Goal: Task Accomplishment & Management: Manage account settings

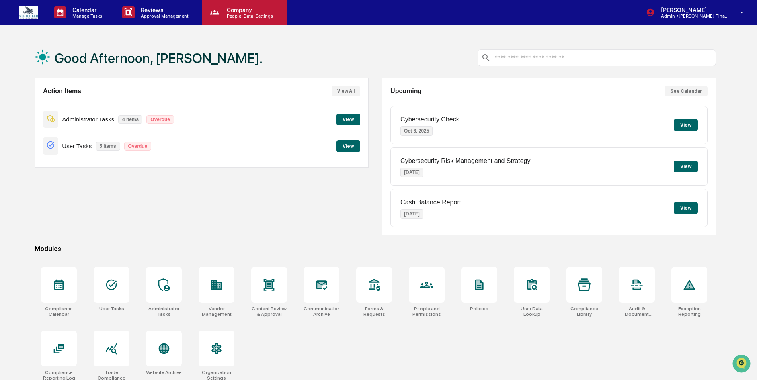
click at [254, 16] on p "People, Data, Settings" at bounding box center [249, 16] width 57 height 6
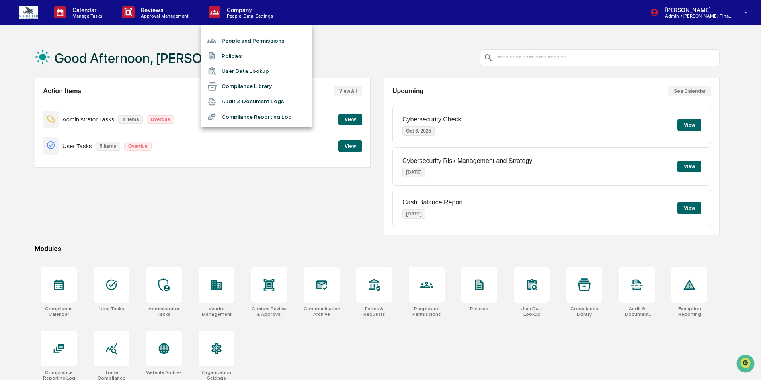
click at [250, 35] on li "People and Permissions" at bounding box center [256, 40] width 111 height 15
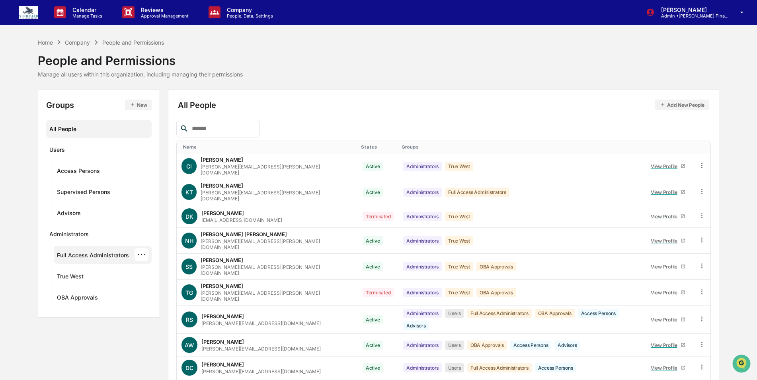
click at [89, 254] on div "Full Access Administrators" at bounding box center [93, 257] width 72 height 10
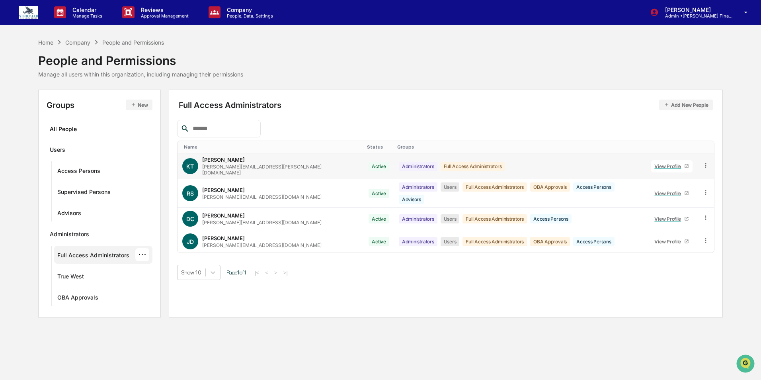
click at [704, 167] on icon at bounding box center [706, 166] width 8 height 8
click at [673, 180] on div "Groups & Permissions" at bounding box center [669, 179] width 68 height 10
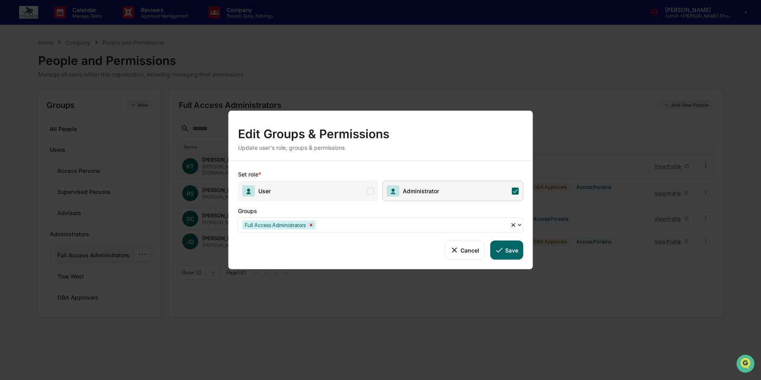
click at [311, 225] on icon "Remove Full Access Administrators" at bounding box center [312, 225] width 6 height 6
click at [321, 225] on div at bounding box center [377, 224] width 270 height 9
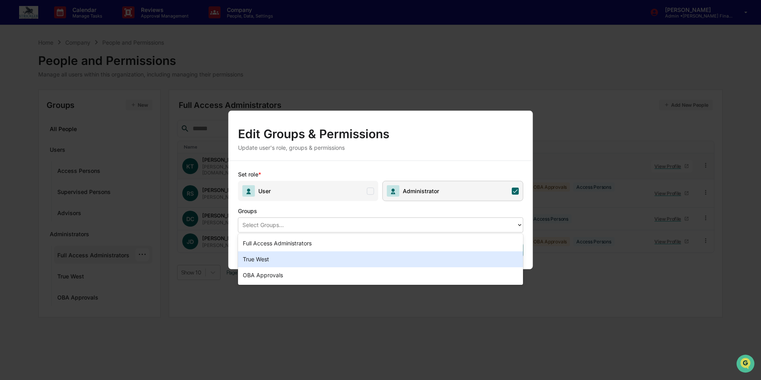
click at [290, 258] on div "True West" at bounding box center [380, 259] width 285 height 16
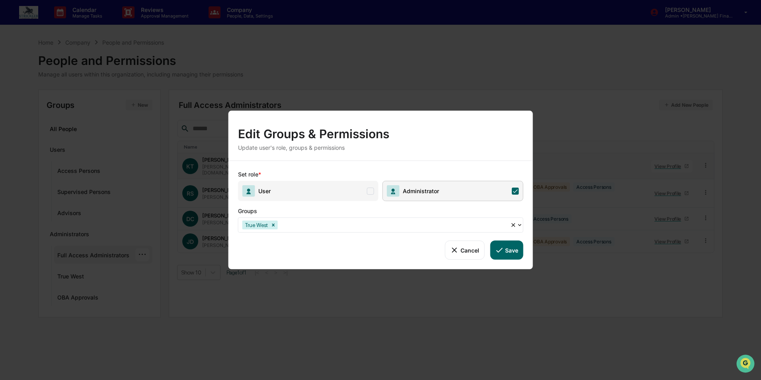
click at [510, 252] on button "Save" at bounding box center [506, 249] width 33 height 19
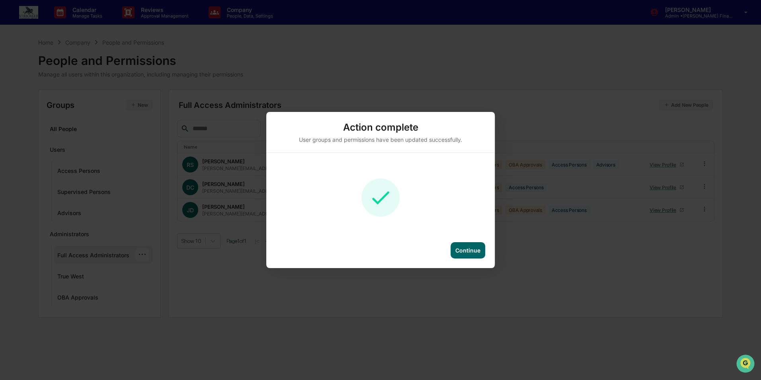
drag, startPoint x: 477, startPoint y: 244, endPoint x: 477, endPoint y: 248, distance: 4.8
click at [477, 248] on div "Continue" at bounding box center [468, 250] width 35 height 16
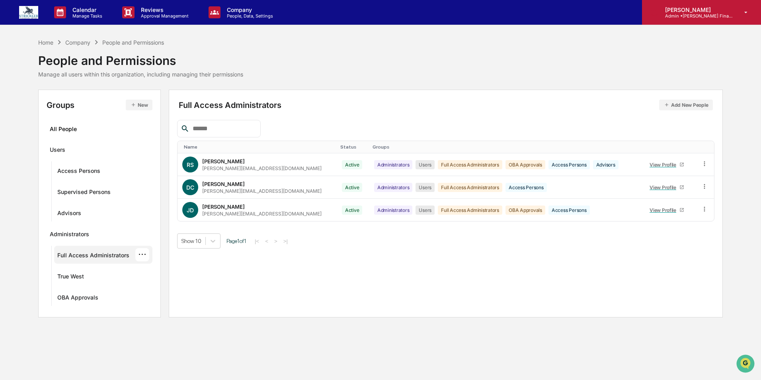
click at [711, 23] on div "[PERSON_NAME] Admin • [PERSON_NAME] Financial Group" at bounding box center [701, 12] width 119 height 25
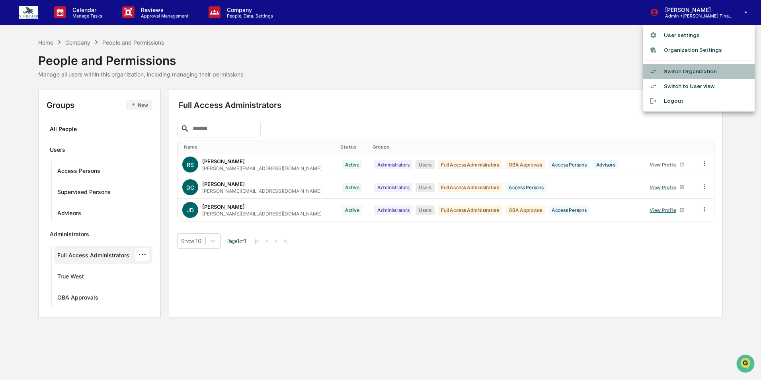
click at [694, 69] on li "Switch Organization" at bounding box center [698, 71] width 111 height 15
